Goal: Transaction & Acquisition: Register for event/course

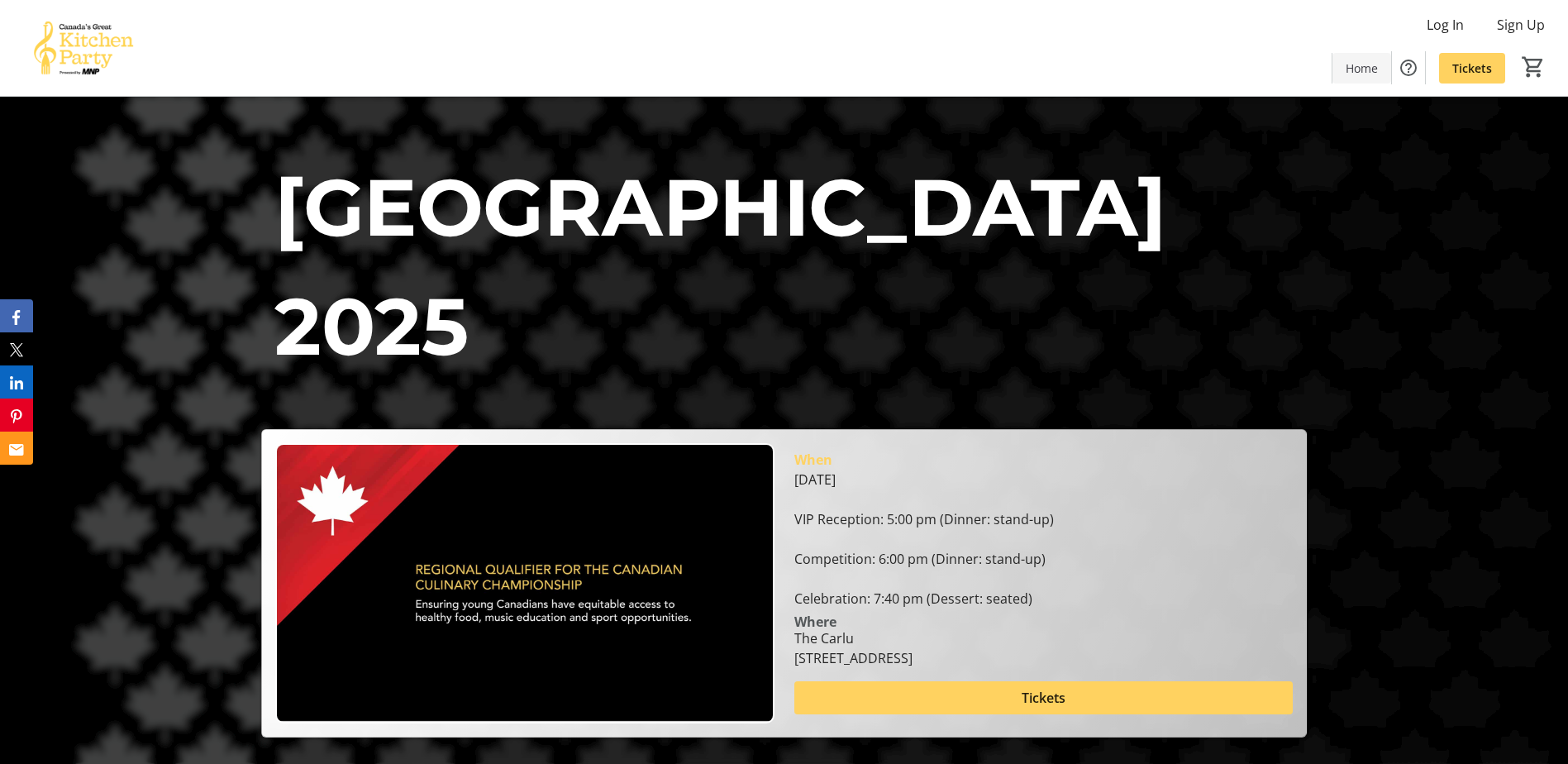
click at [1366, 70] on span "Home" at bounding box center [1362, 69] width 32 height 17
click at [1361, 67] on span "Home" at bounding box center [1362, 69] width 32 height 17
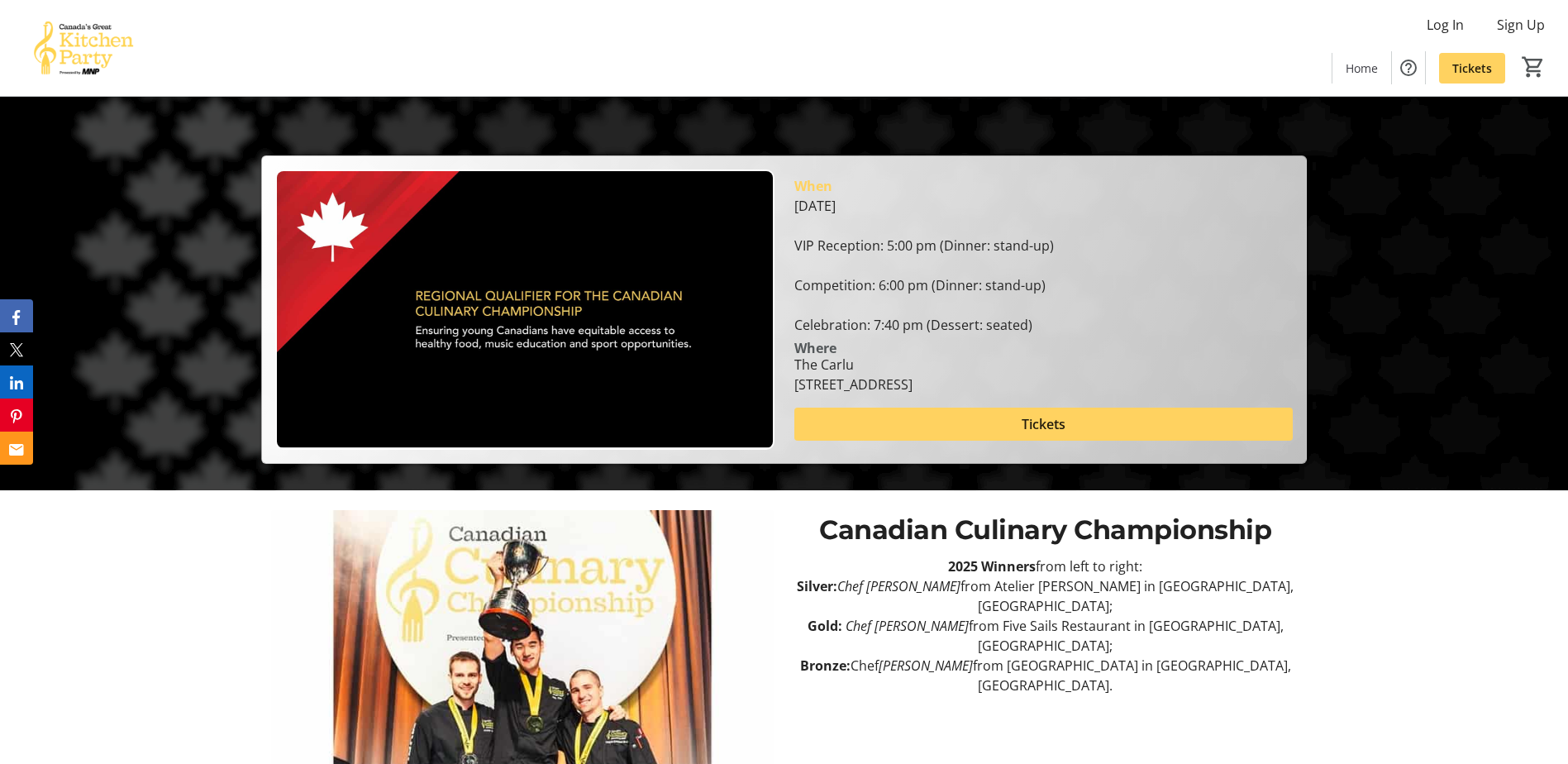
scroll to position [49, 0]
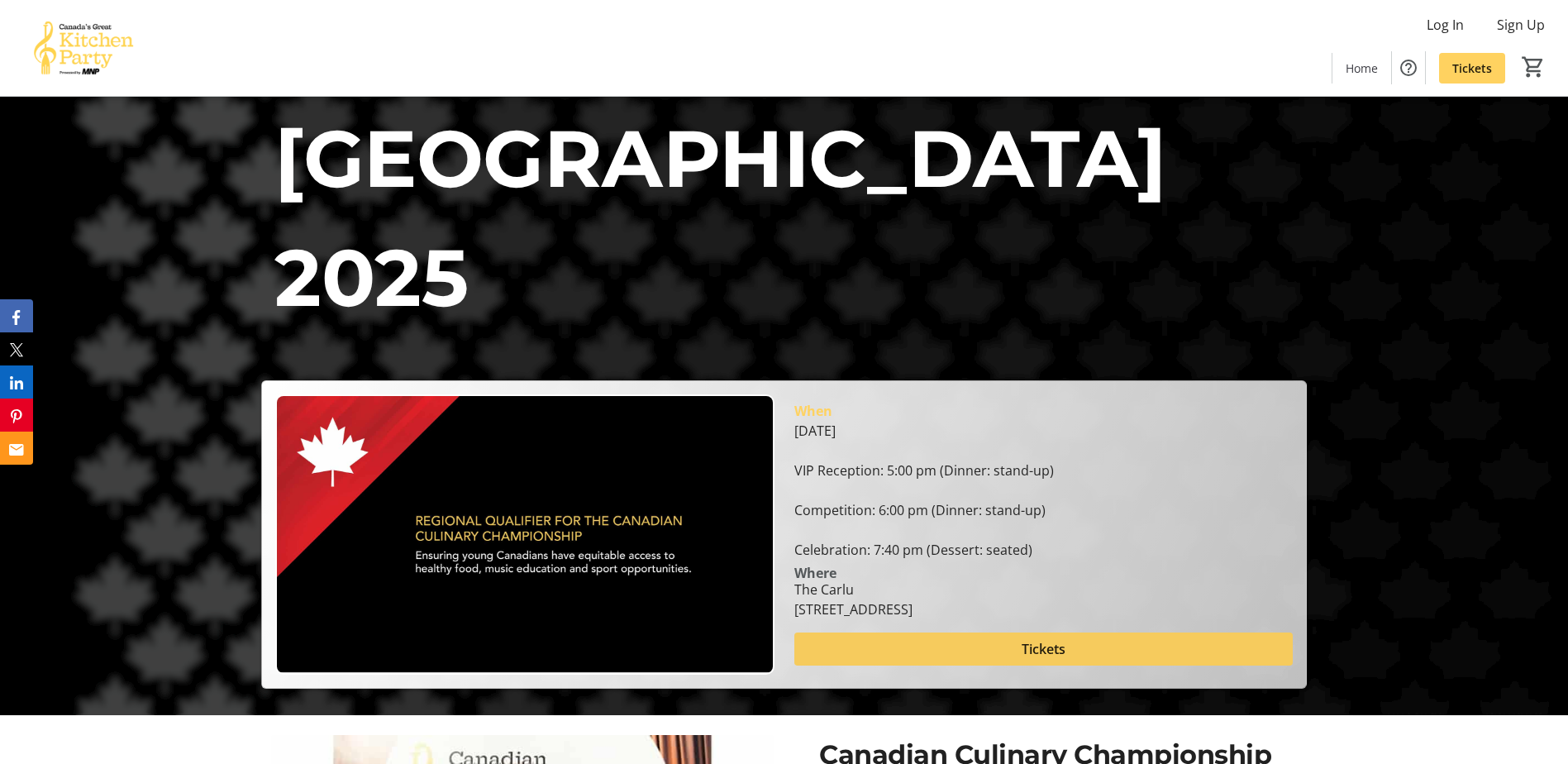
click at [1055, 653] on span "Tickets" at bounding box center [1044, 648] width 44 height 20
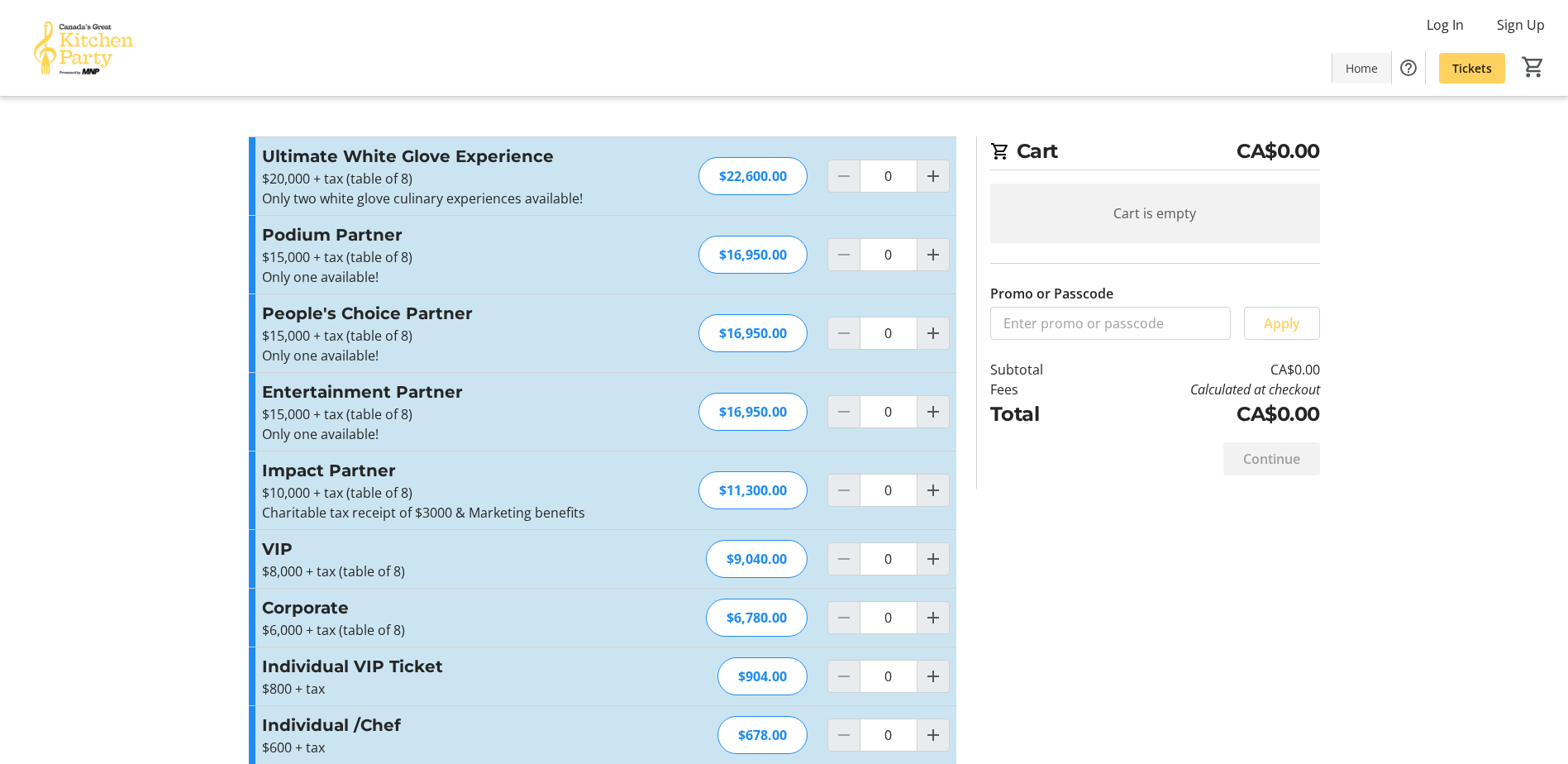
click at [1366, 60] on span "Home" at bounding box center [1362, 69] width 32 height 17
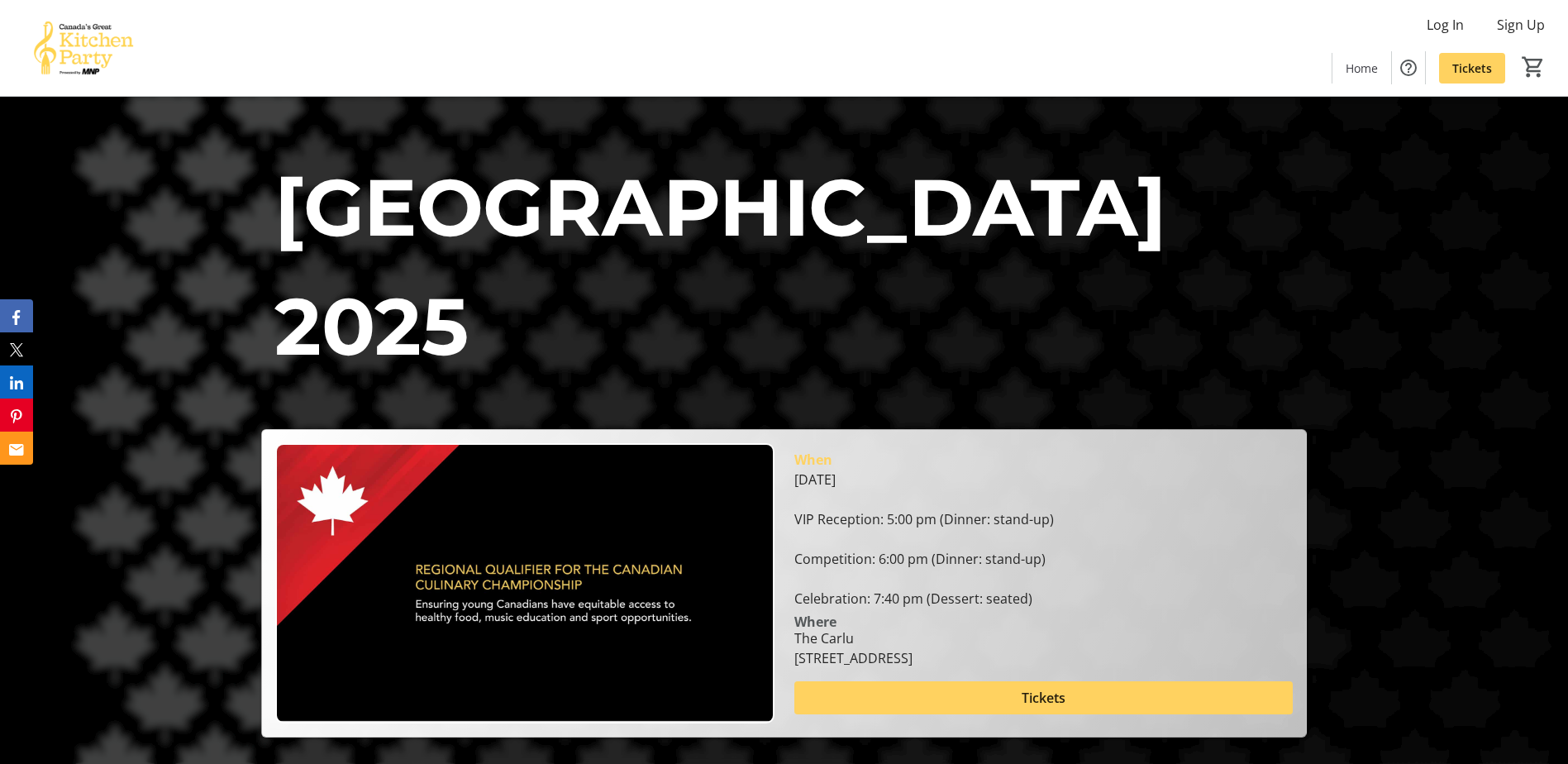
click at [77, 30] on img at bounding box center [83, 48] width 147 height 83
drag, startPoint x: 67, startPoint y: 69, endPoint x: 130, endPoint y: 16, distance: 82.3
click at [67, 70] on img at bounding box center [83, 48] width 147 height 83
